Goal: Information Seeking & Learning: Learn about a topic

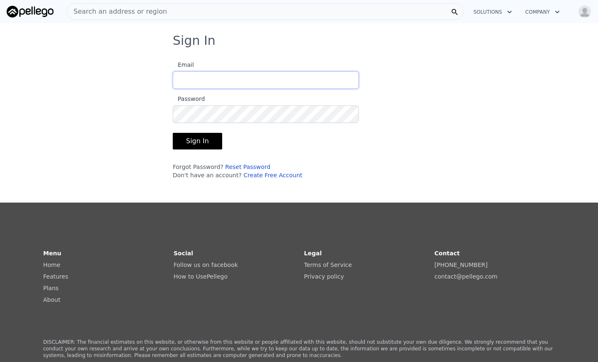
type input "[EMAIL_ADDRESS][DOMAIN_NAME]"
click at [301, 88] on input "[EMAIL_ADDRESS][DOMAIN_NAME]" at bounding box center [266, 79] width 186 height 17
click at [198, 147] on button "Sign In" at bounding box center [197, 141] width 49 height 17
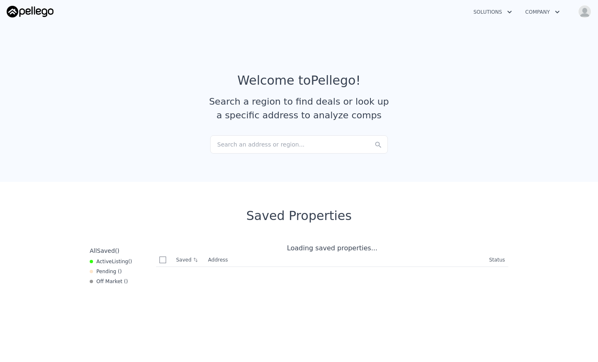
checkbox input "true"
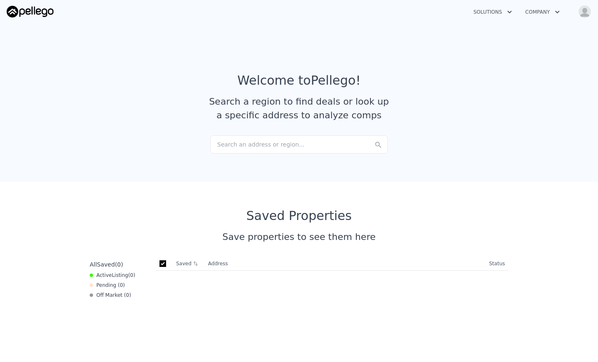
click at [177, 262] on th "Saved" at bounding box center [189, 263] width 32 height 13
click at [297, 147] on div "Search an address or region..." at bounding box center [299, 144] width 178 height 18
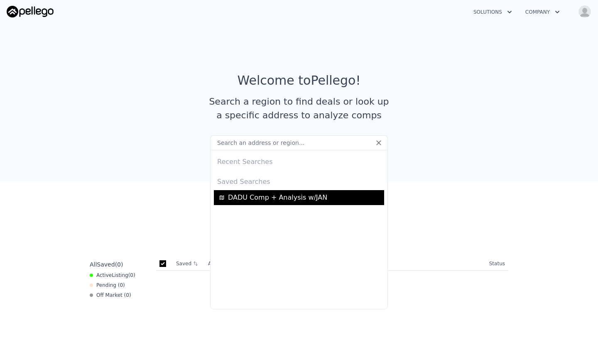
click at [269, 197] on span "DADU Comp + Analysis w/JAN" at bounding box center [277, 198] width 99 height 10
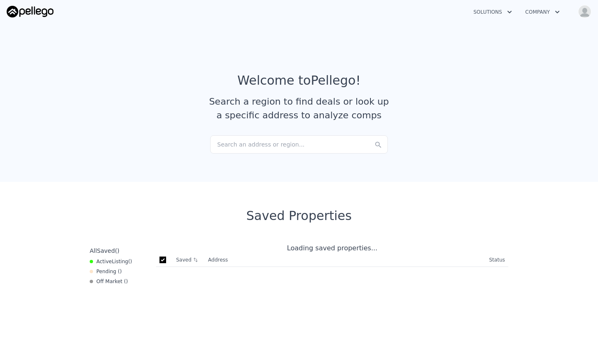
checkbox input "true"
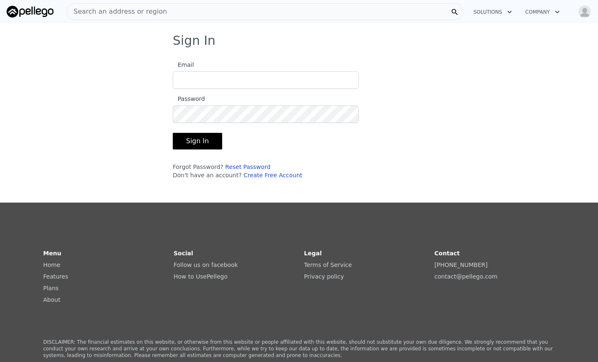
type input "calebfjohnson@icloud.com"
click at [192, 145] on button "Sign In" at bounding box center [197, 141] width 49 height 17
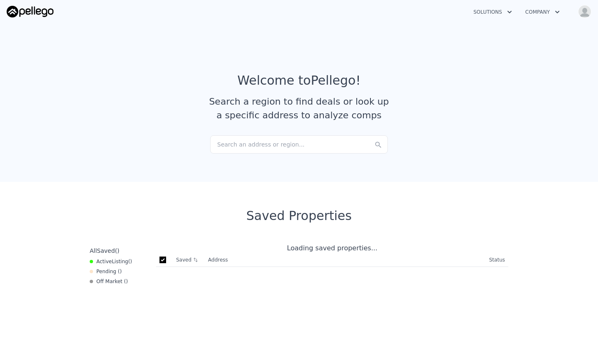
checkbox input "true"
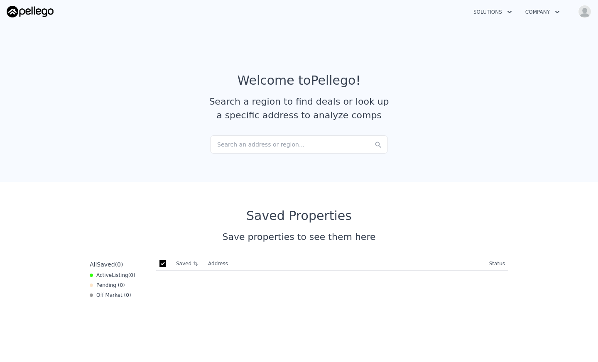
click at [295, 145] on div "Search an address or region..." at bounding box center [299, 144] width 178 height 18
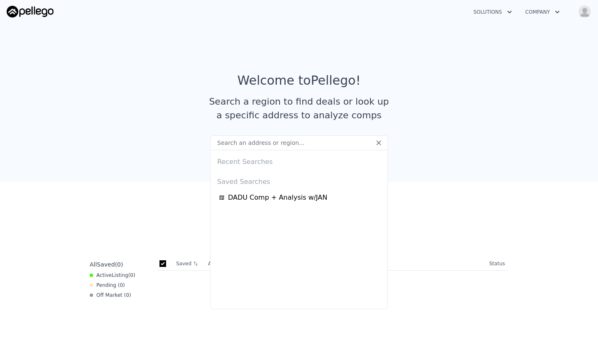
click at [245, 206] on div "Recent Searches Saved Searches DADU Comp + Analysis w/JAN" at bounding box center [299, 230] width 178 height 160
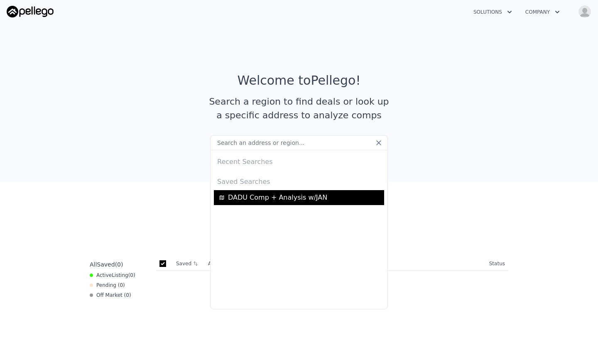
click at [252, 202] on span "DADU Comp + Analysis w/JAN" at bounding box center [277, 198] width 99 height 10
